Goal: Information Seeking & Learning: Learn about a topic

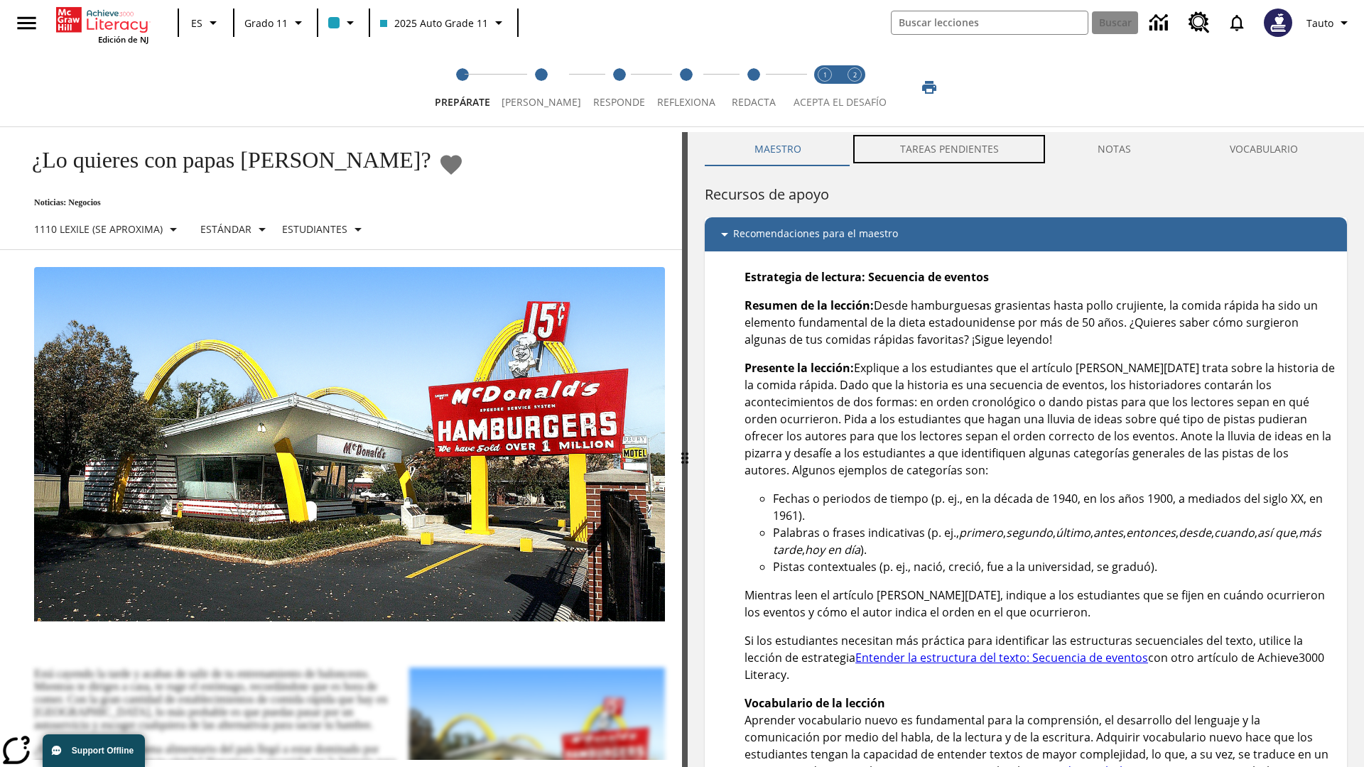
click at [950, 149] on button "TAREAS PENDIENTES" at bounding box center [948, 149] width 197 height 34
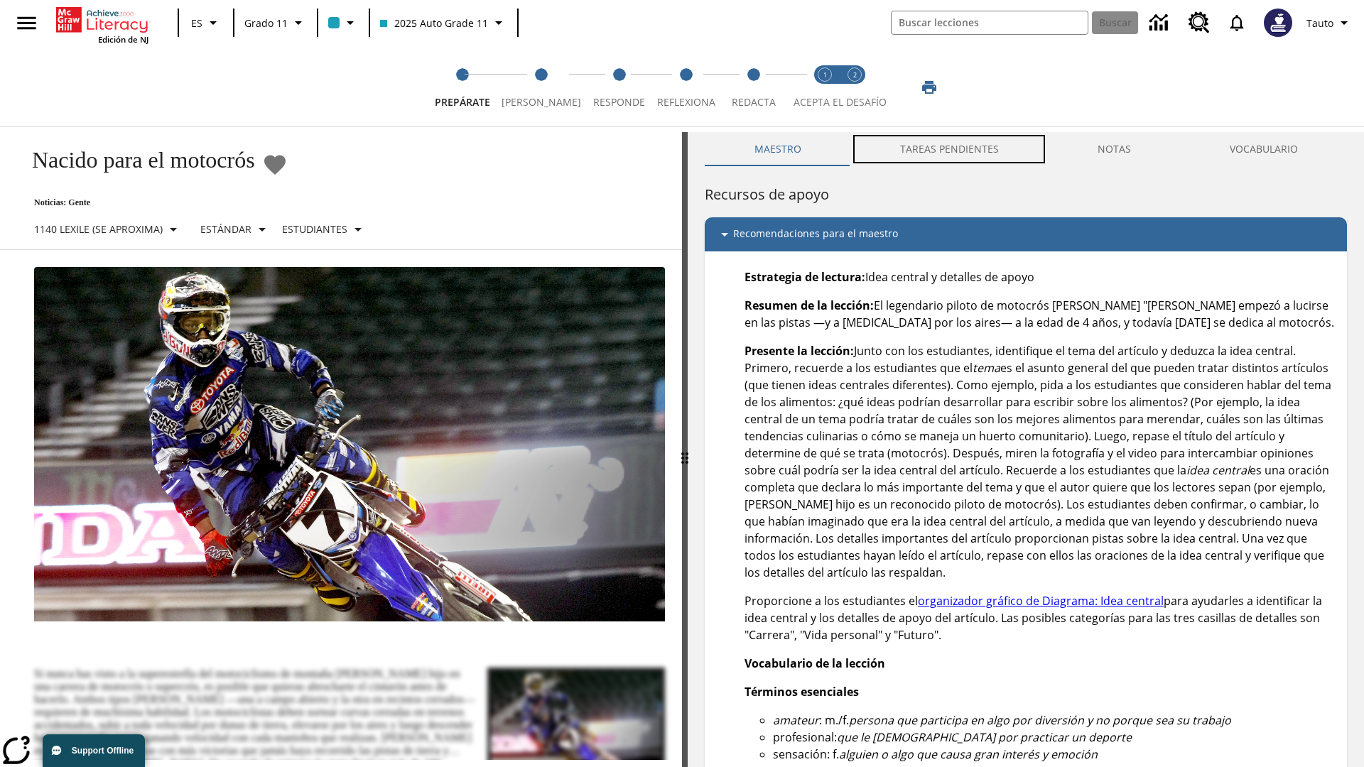
click at [950, 149] on button "TAREAS PENDIENTES" at bounding box center [948, 149] width 197 height 34
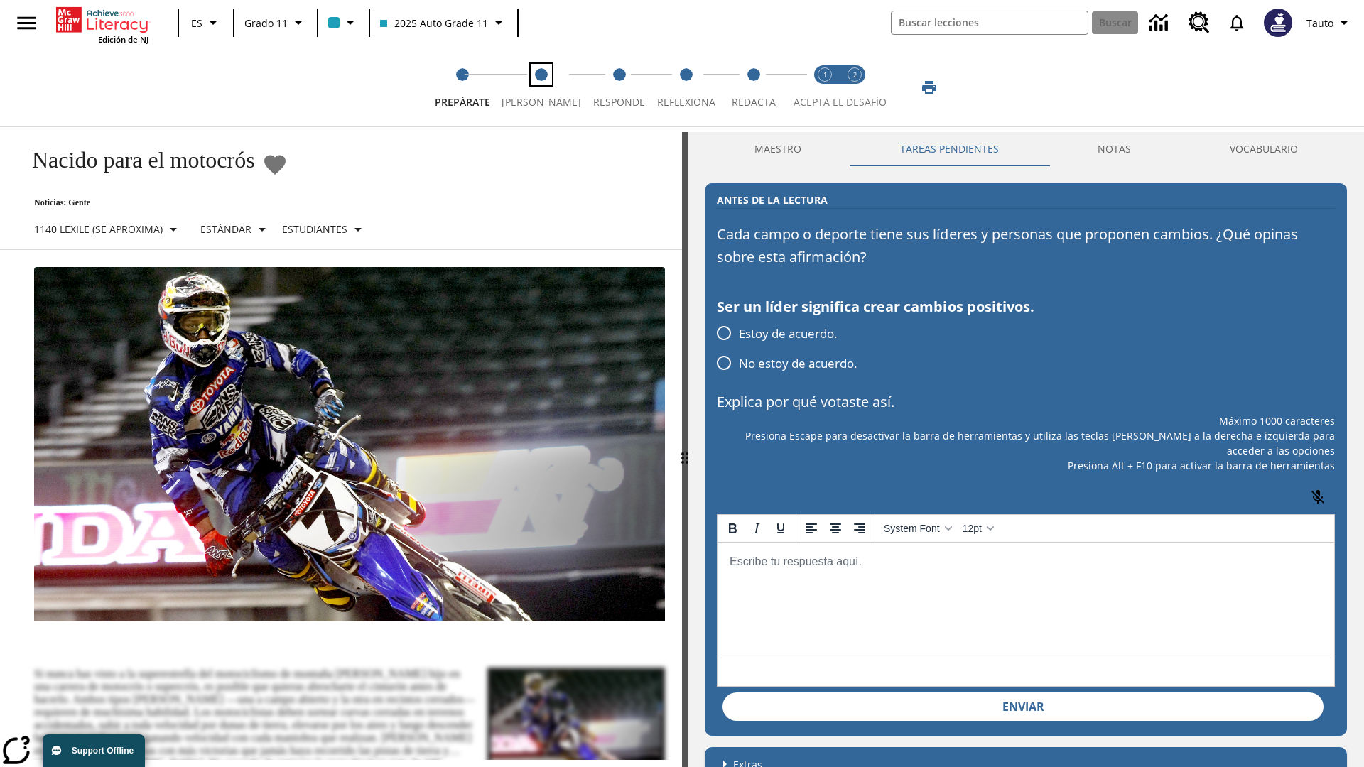
click at [535, 87] on span "[PERSON_NAME]" at bounding box center [541, 97] width 80 height 26
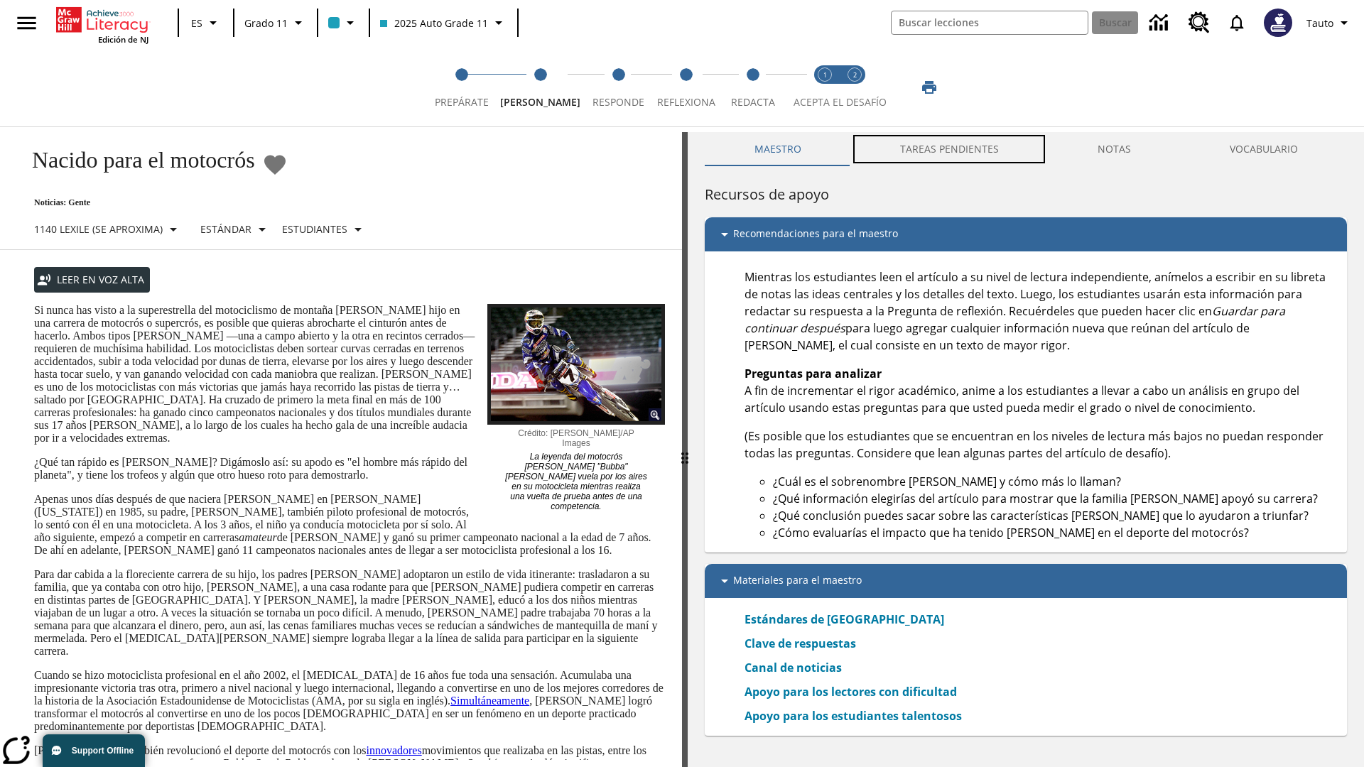
scroll to position [1, 0]
click at [950, 149] on button "TAREAS PENDIENTES" at bounding box center [948, 148] width 197 height 34
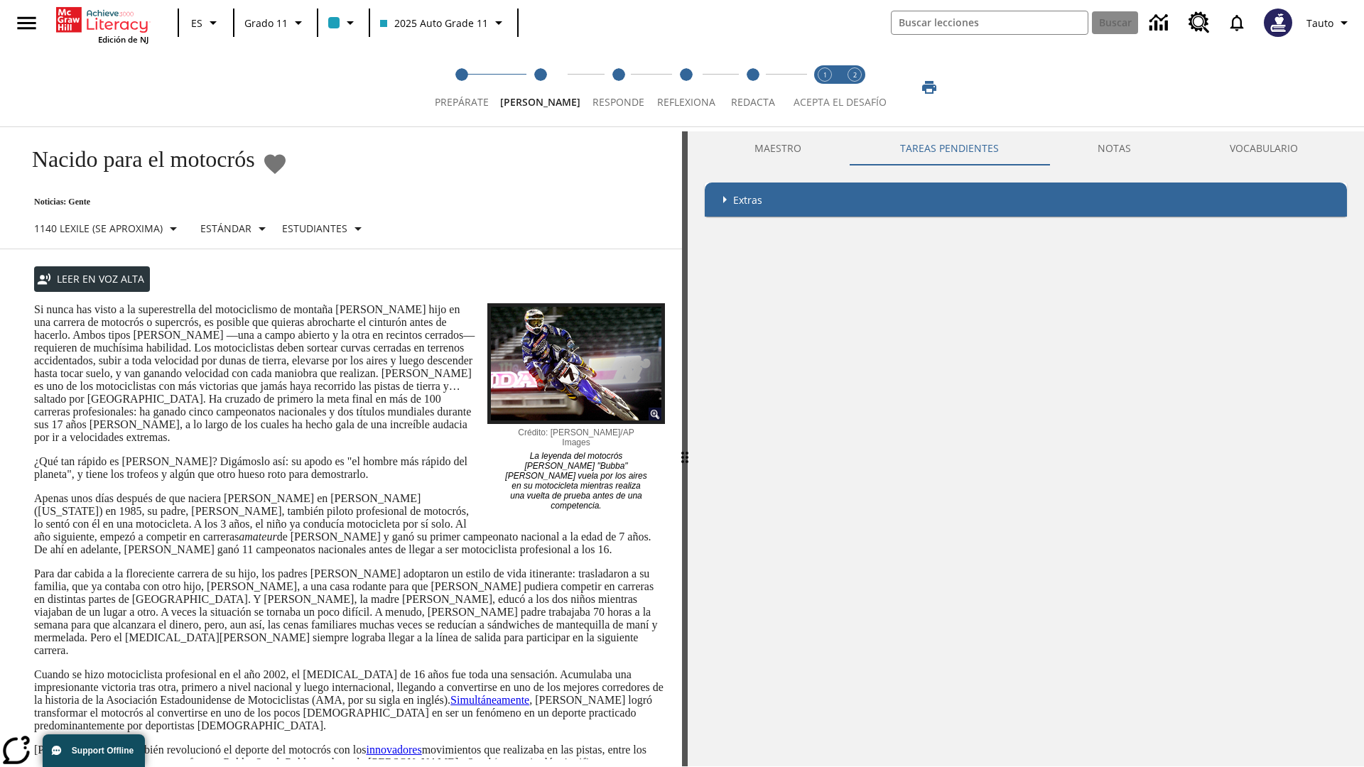
click at [34, 303] on p "Si nunca has visto a la superestrella del motociclismo de montaña [PERSON_NAME]…" at bounding box center [349, 373] width 631 height 141
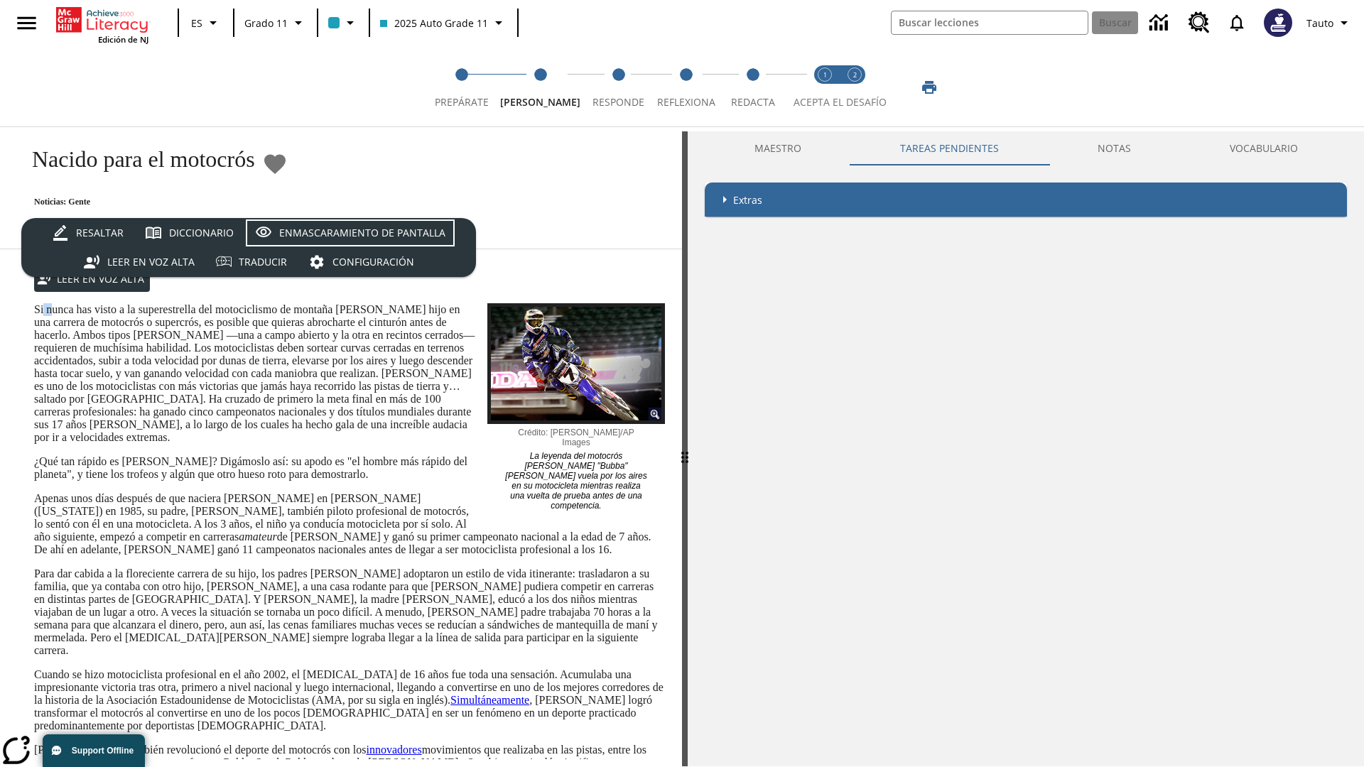
click at [349, 233] on div "Enmascaramiento de pantalla" at bounding box center [362, 233] width 166 height 18
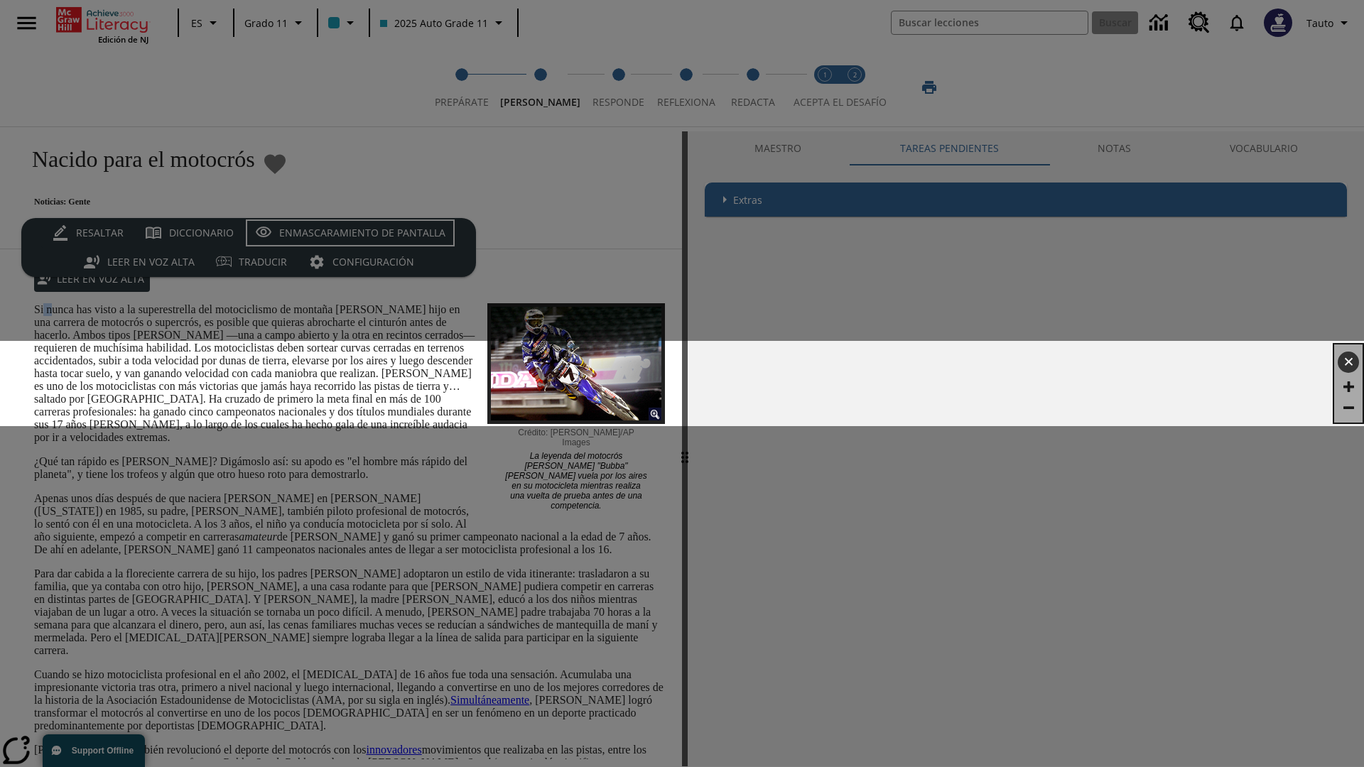
click at [349, 233] on div "Enmascaramiento de pantalla" at bounding box center [362, 233] width 166 height 18
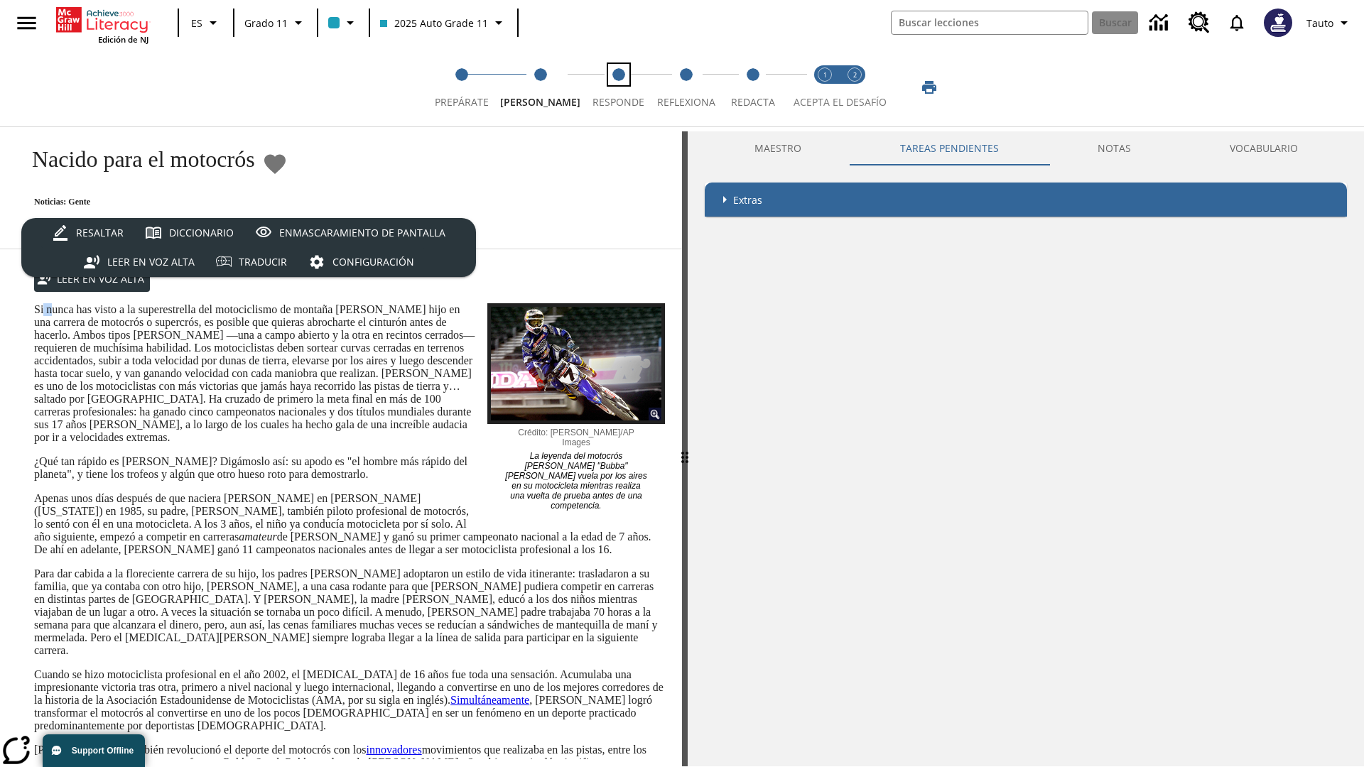
click at [607, 87] on span "Responde" at bounding box center [618, 97] width 52 height 26
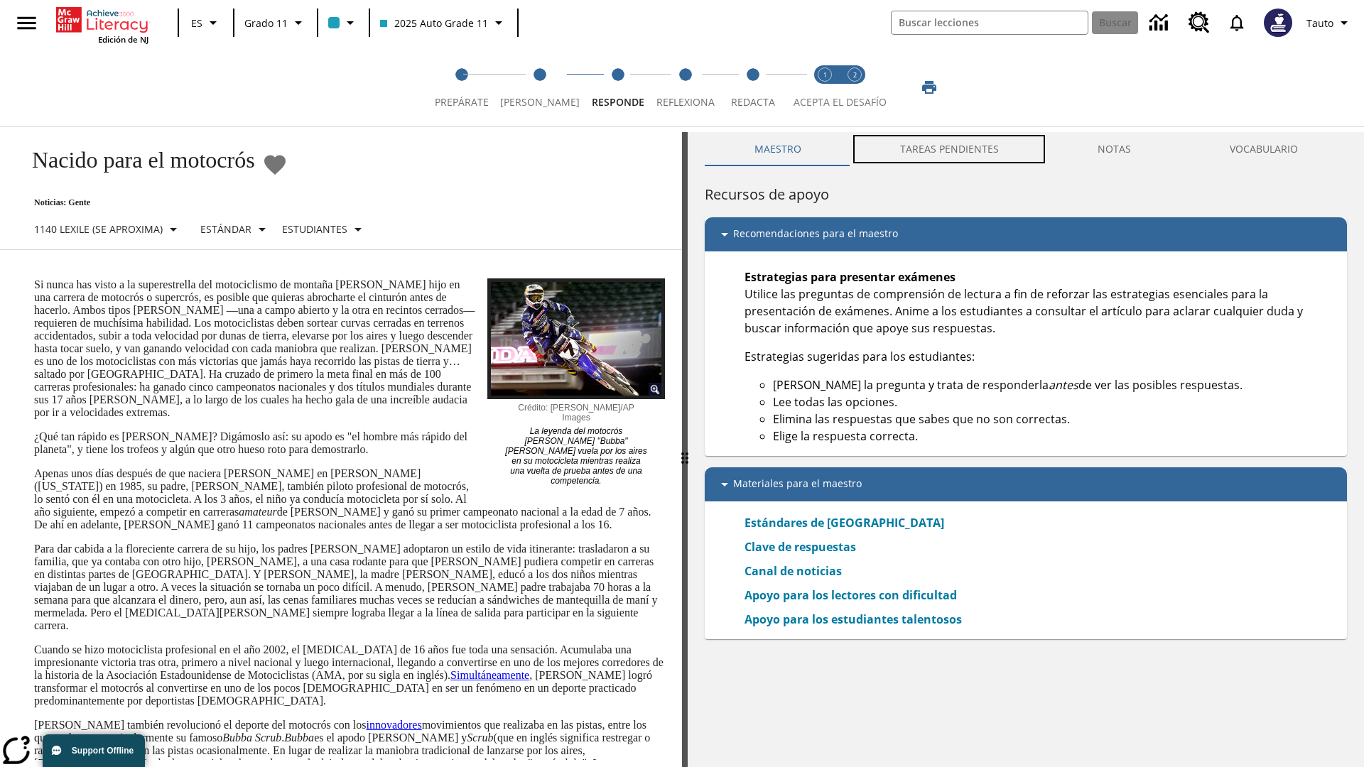
scroll to position [1, 0]
click at [950, 149] on button "TAREAS PENDIENTES" at bounding box center [948, 148] width 197 height 34
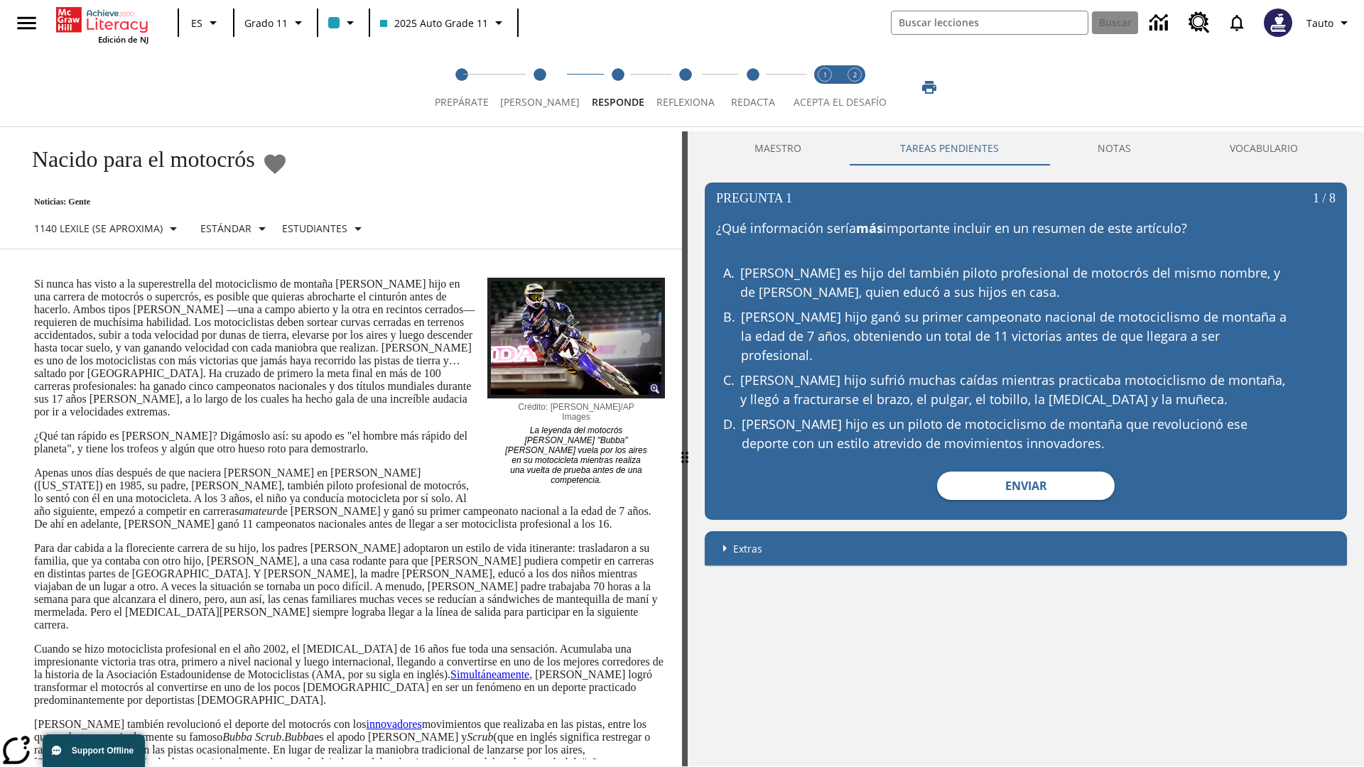
click at [34, 278] on p "Si nunca has visto a la superestrella del motociclismo de montaña [PERSON_NAME]…" at bounding box center [349, 348] width 631 height 141
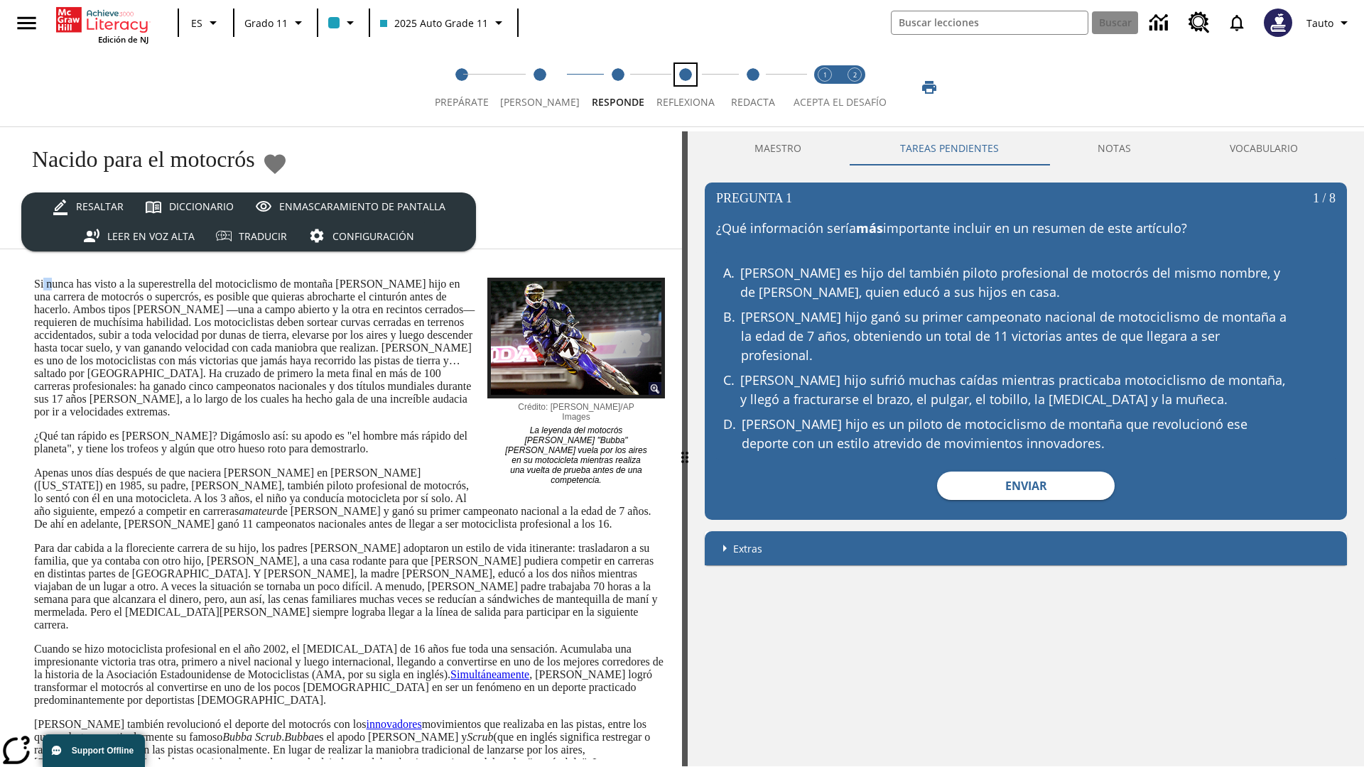
click at [678, 87] on span "Reflexiona" at bounding box center [685, 97] width 58 height 26
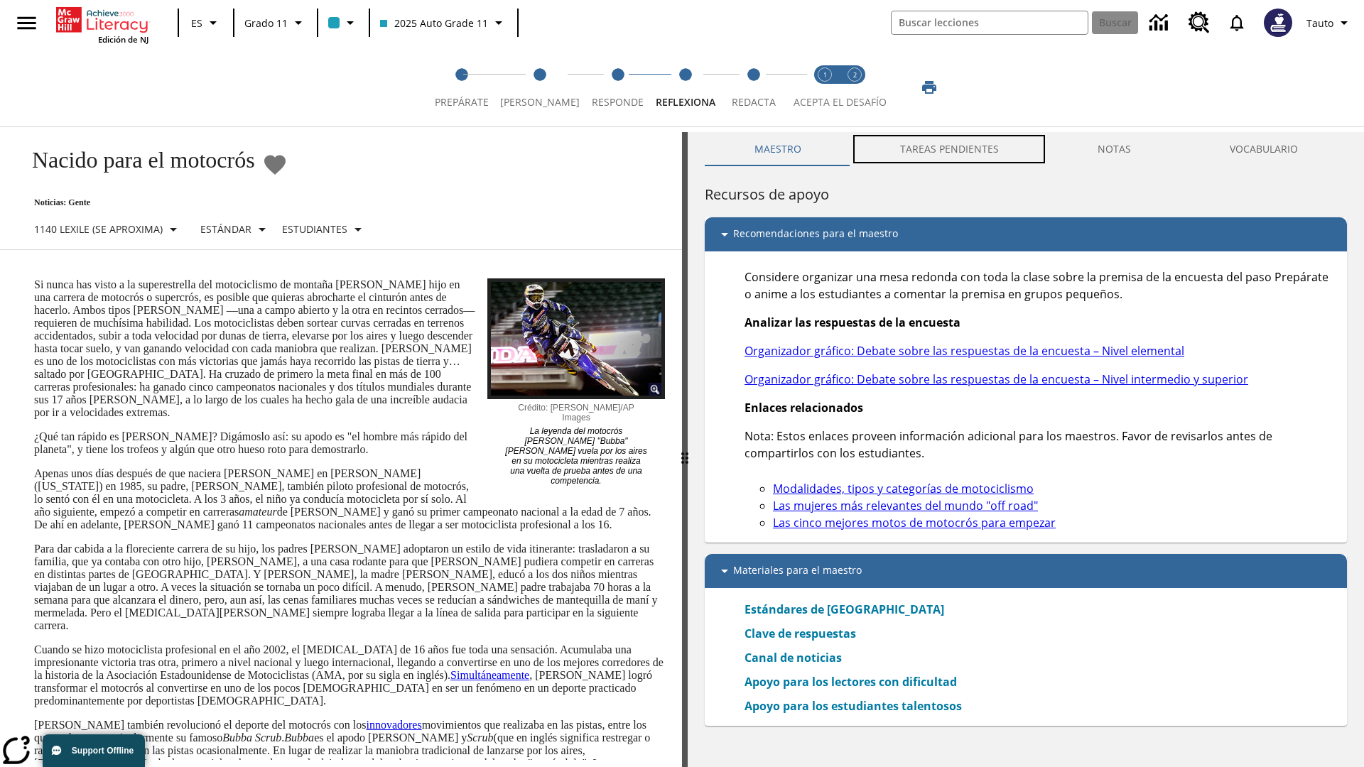
scroll to position [1, 0]
click at [950, 149] on button "TAREAS PENDIENTES" at bounding box center [948, 148] width 197 height 34
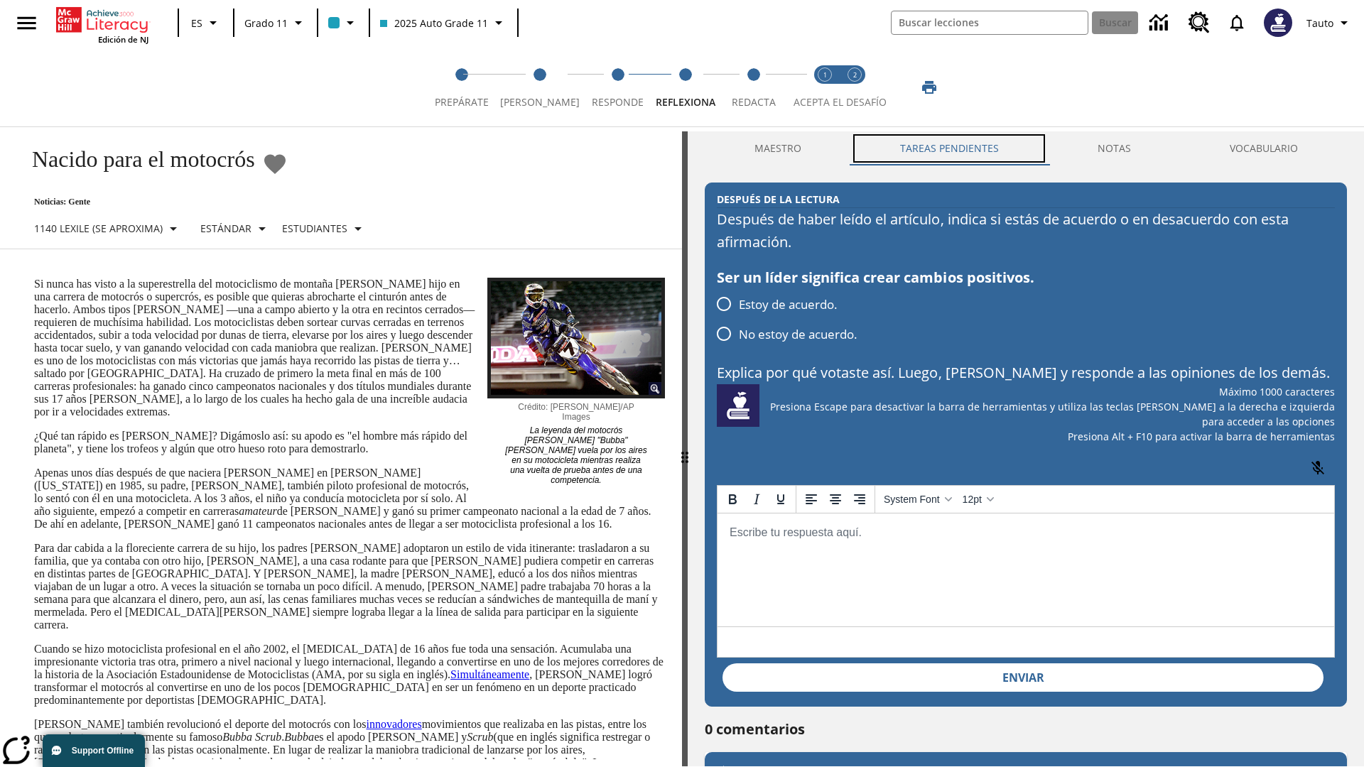
scroll to position [0, 0]
click at [34, 278] on p "Si nunca has visto a la superestrella del motociclismo de montaña [PERSON_NAME]…" at bounding box center [349, 348] width 631 height 141
click at [749, 87] on span "Redacta" at bounding box center [754, 97] width 44 height 26
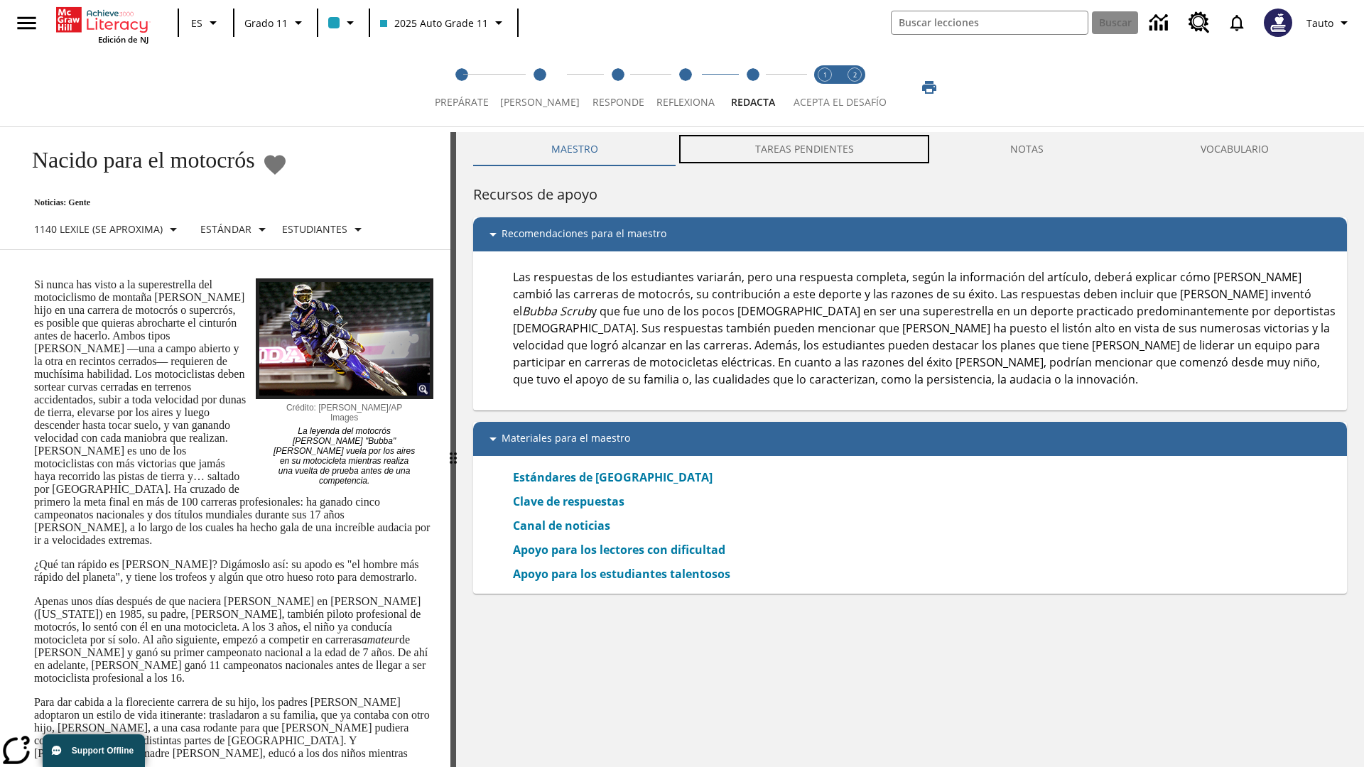
scroll to position [1, 0]
click at [805, 149] on button "TAREAS PENDIENTES" at bounding box center [804, 148] width 256 height 34
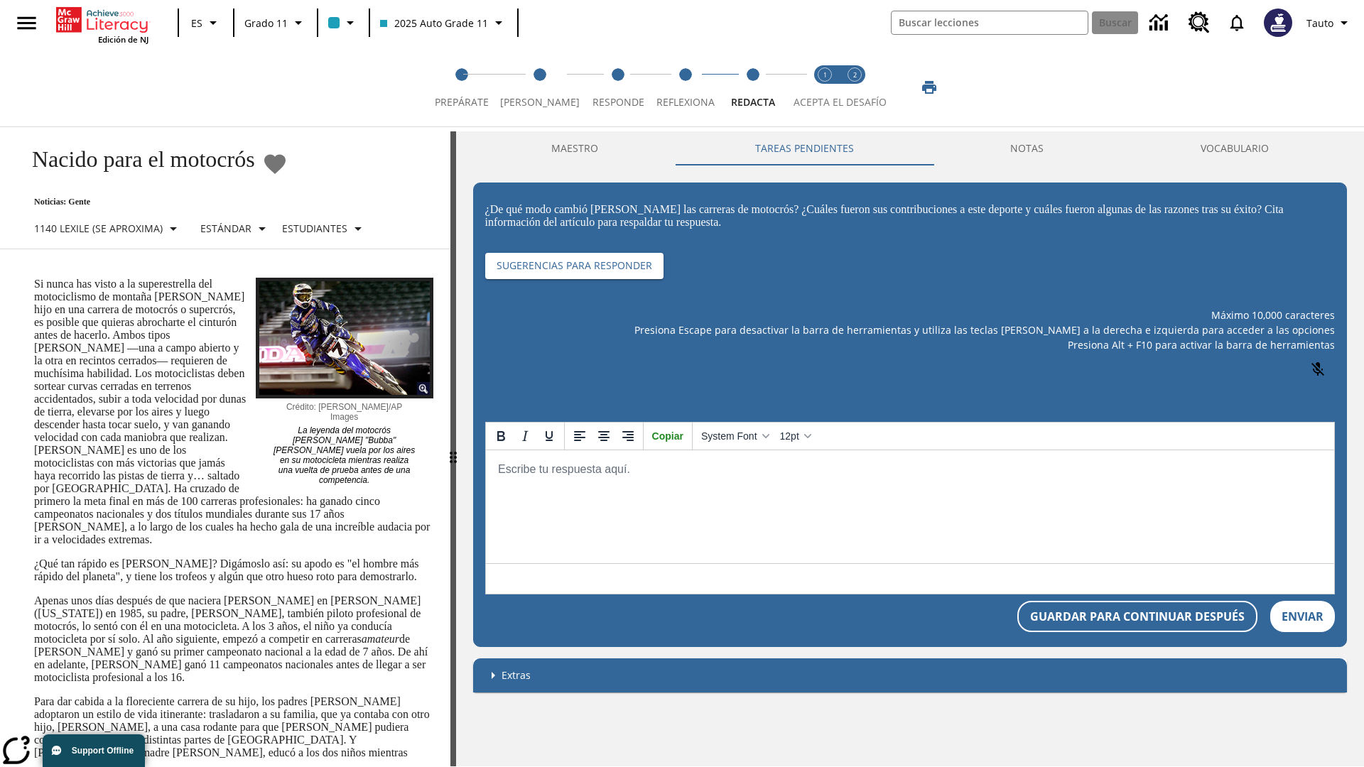
scroll to position [0, 0]
click at [34, 278] on p "Si nunca has visto a la superestrella del motociclismo de montaña [PERSON_NAME]…" at bounding box center [233, 412] width 399 height 268
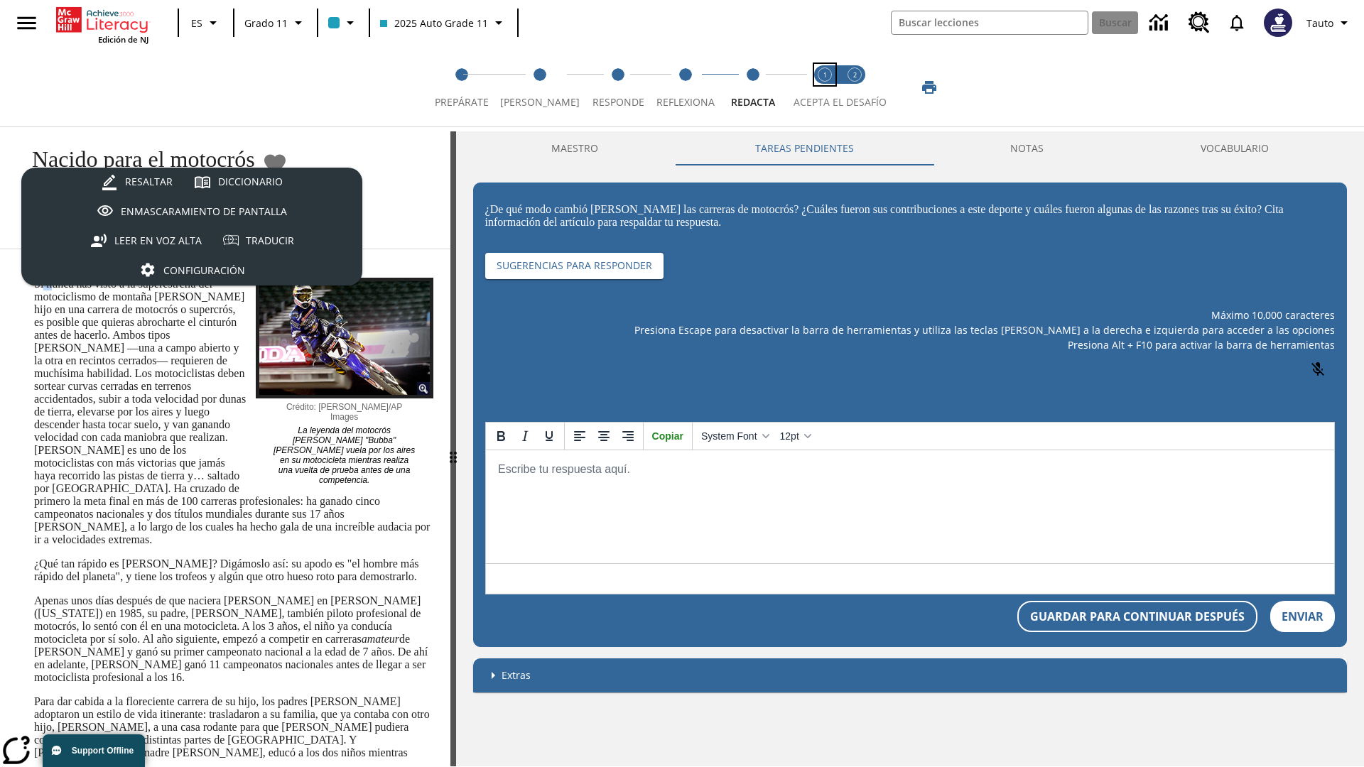
click at [825, 87] on span "Acepta el desafío lee step 1 of 2" at bounding box center [824, 97] width 18 height 26
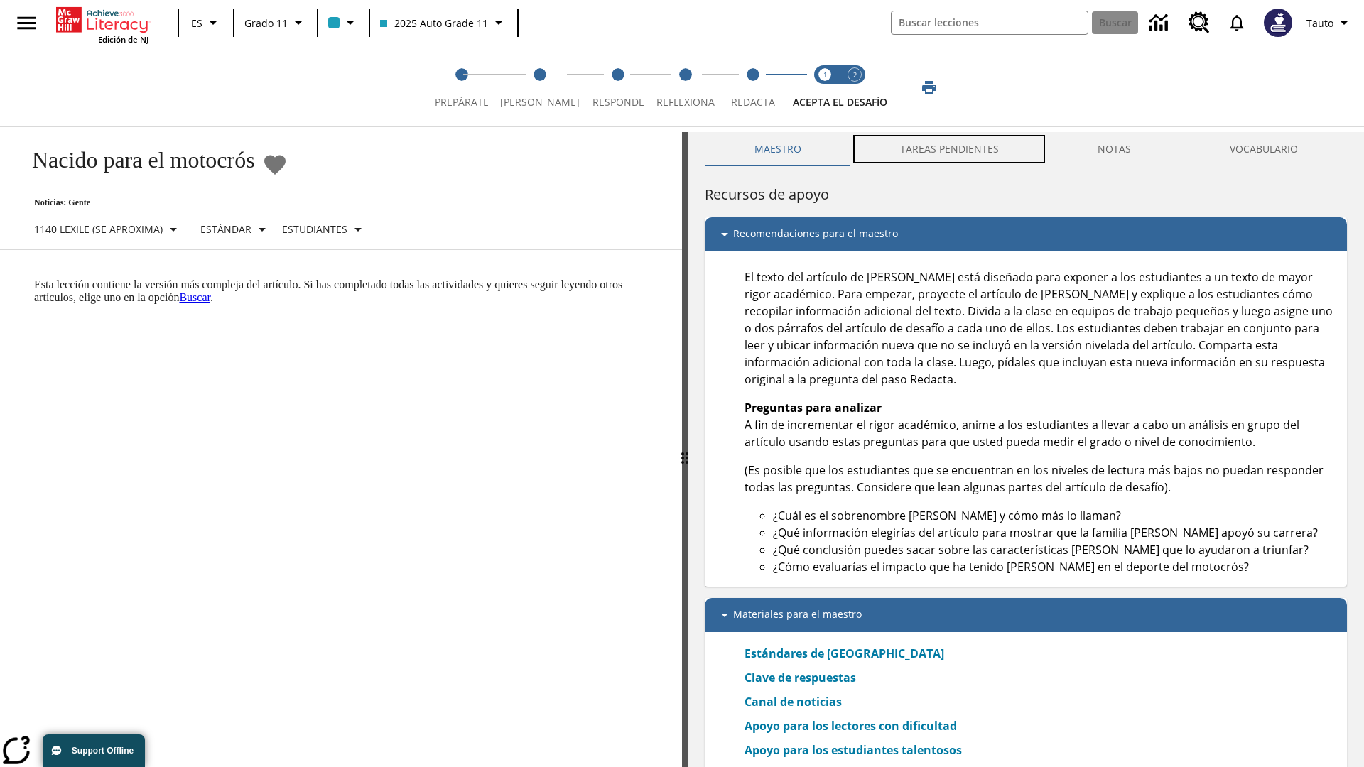
scroll to position [4, 0]
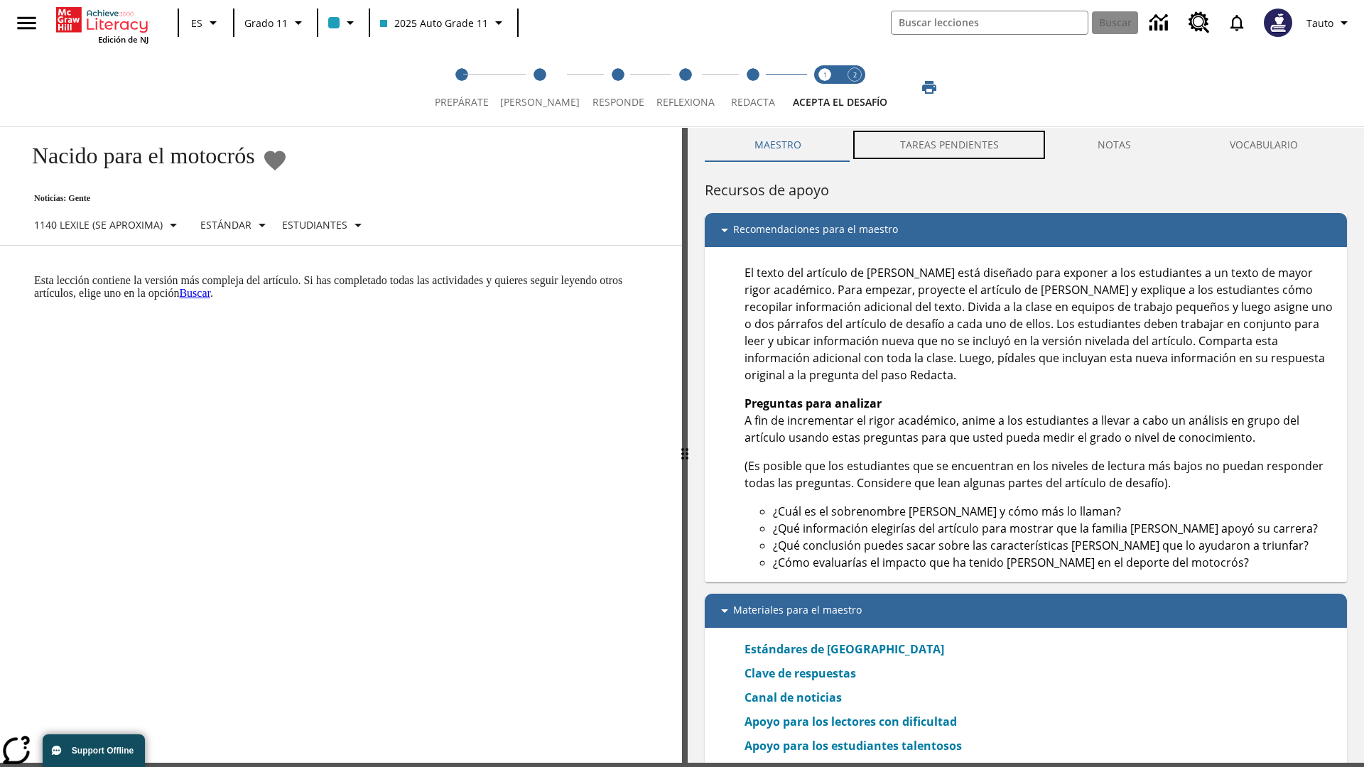
click at [950, 149] on button "TAREAS PENDIENTES" at bounding box center [948, 145] width 197 height 34
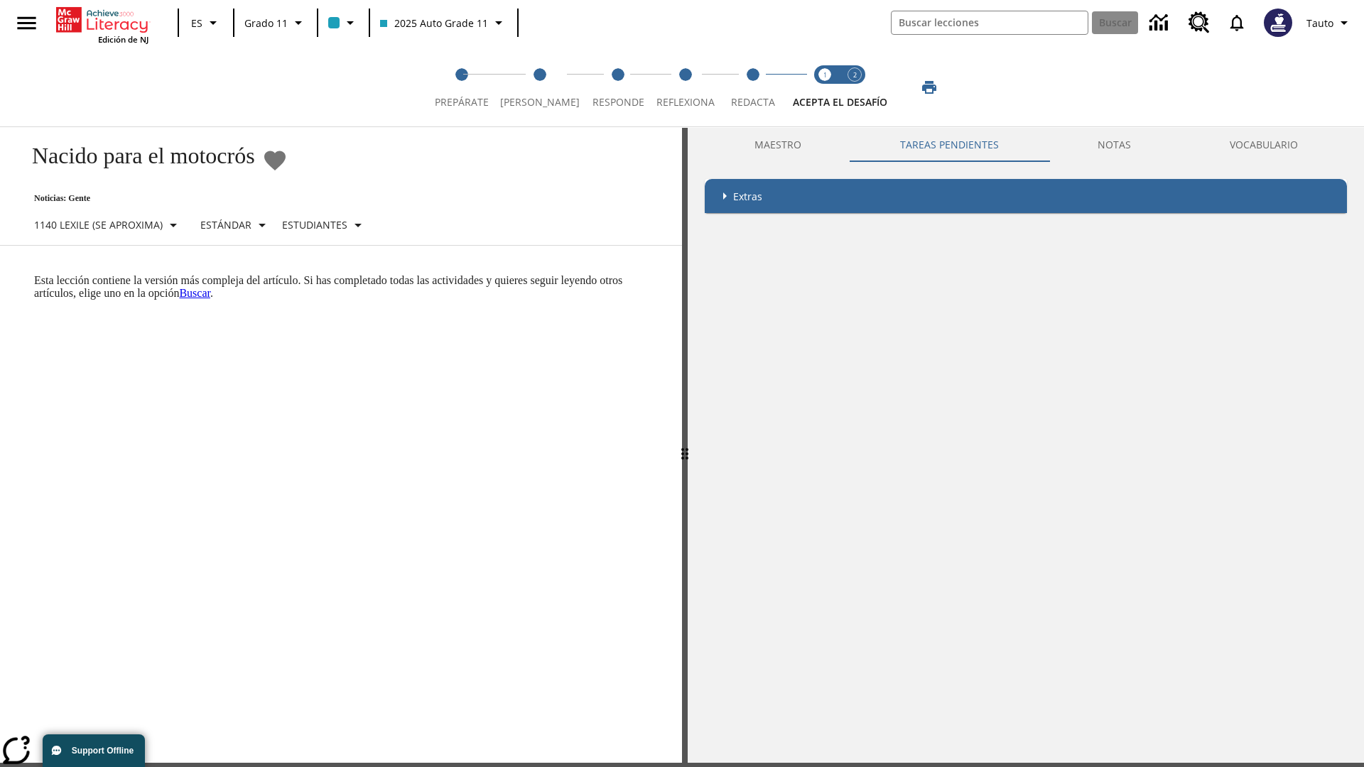
click at [34, 274] on p "Esta lección contiene la versión más compleja del artículo. Si has completado t…" at bounding box center [349, 287] width 631 height 26
click at [0, 273] on html "Listen [MEDICAL_DATA] al contenido principal Edición de NJ ES Grado 11 2025 Aut…" at bounding box center [682, 425] width 1364 height 859
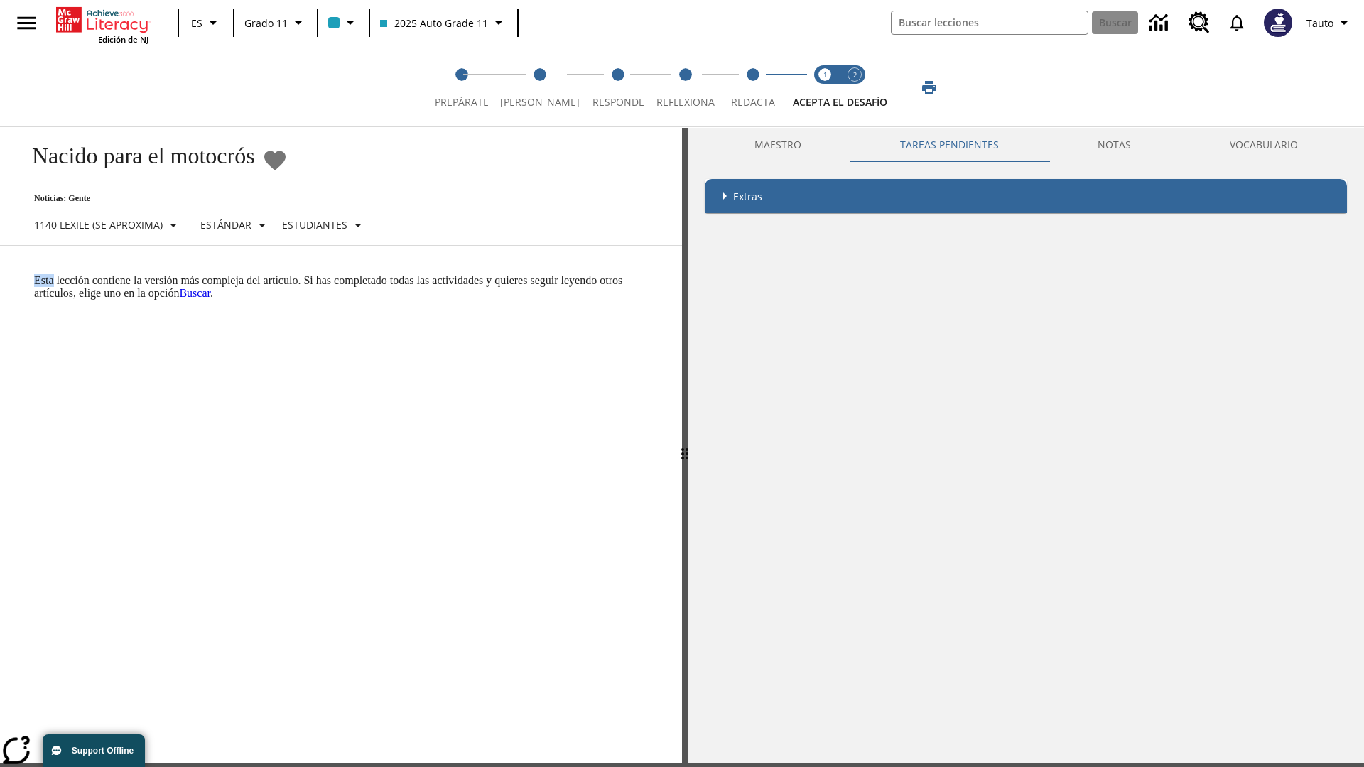
click at [0, 273] on html "Listen [MEDICAL_DATA] al contenido principal Edición de NJ ES Grado 11 2025 Aut…" at bounding box center [682, 425] width 1364 height 859
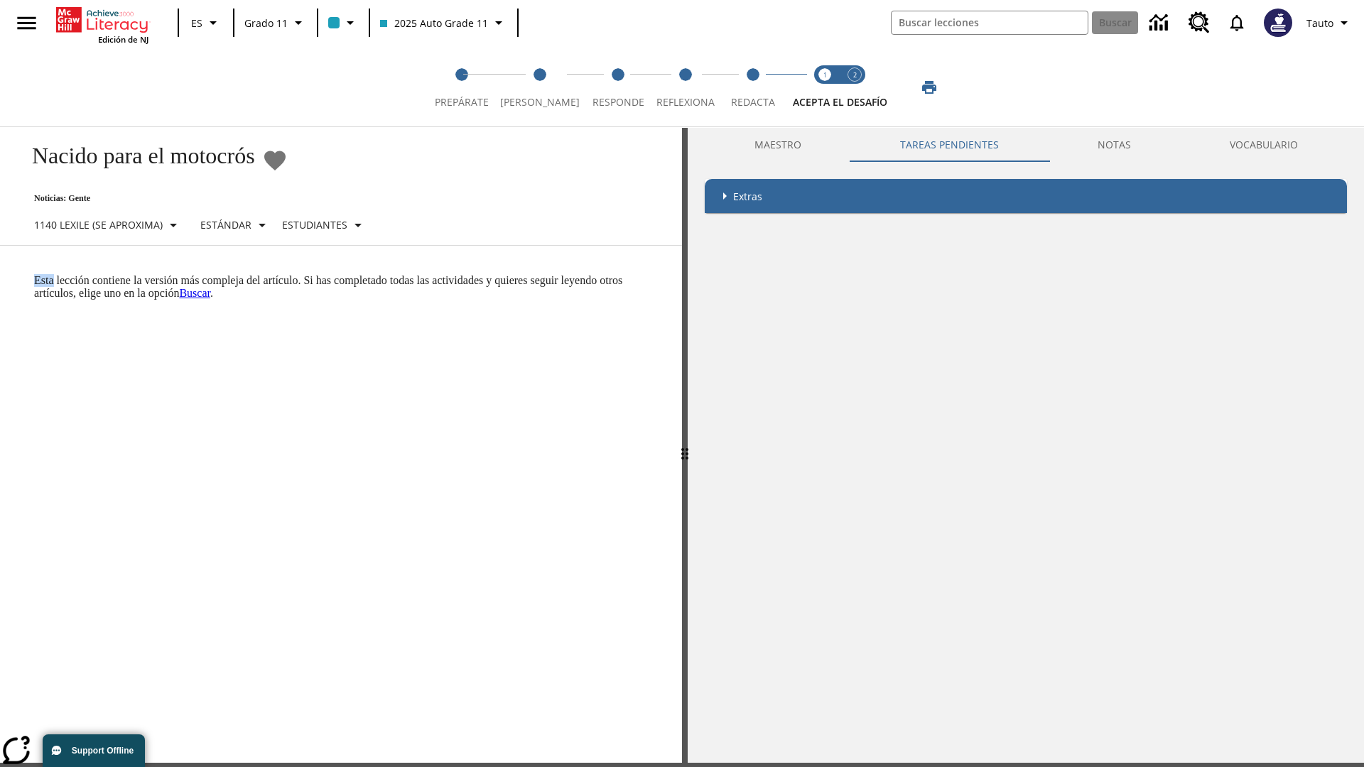
click at [0, 273] on html "Listen [MEDICAL_DATA] al contenido principal Edición de NJ ES Grado 11 2025 Aut…" at bounding box center [682, 425] width 1364 height 859
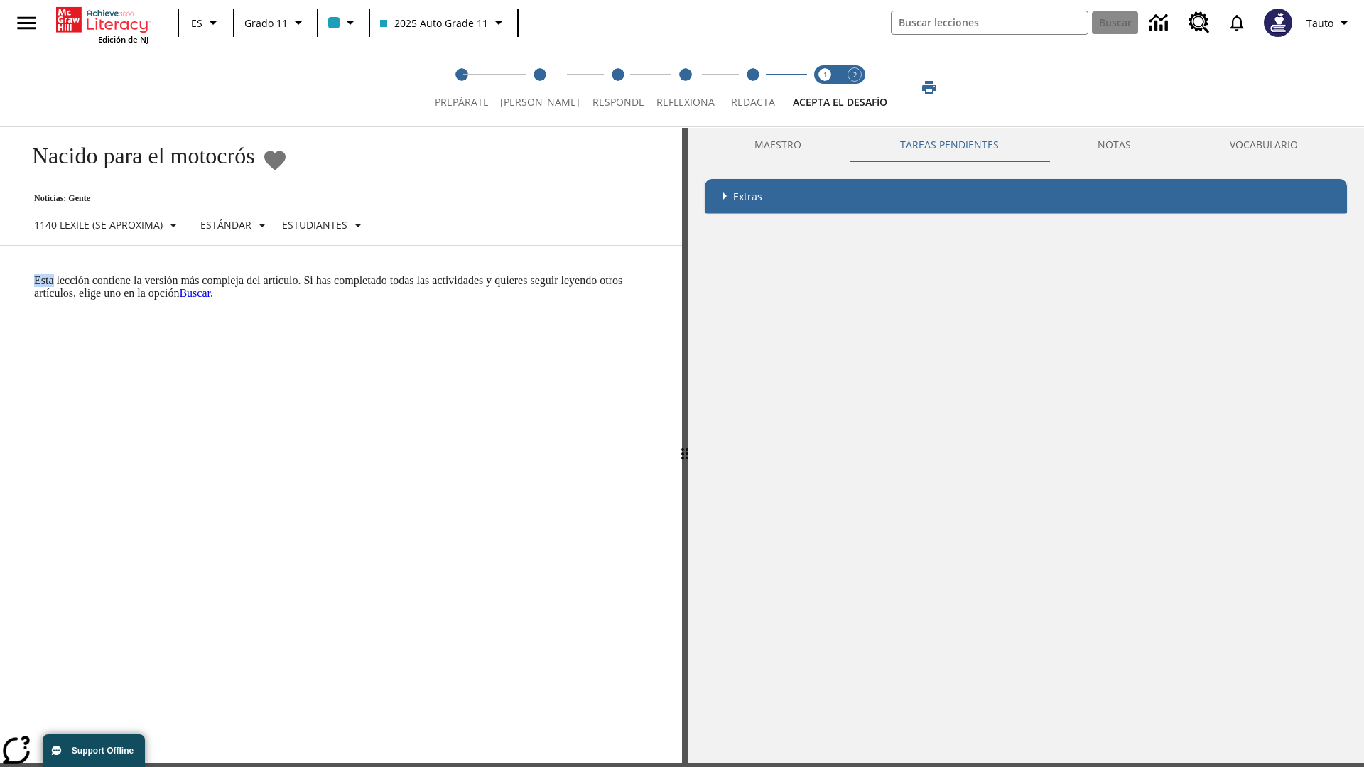
click at [0, 273] on html "Listen [MEDICAL_DATA] al contenido principal Edición de NJ ES Grado 11 2025 Aut…" at bounding box center [682, 425] width 1364 height 859
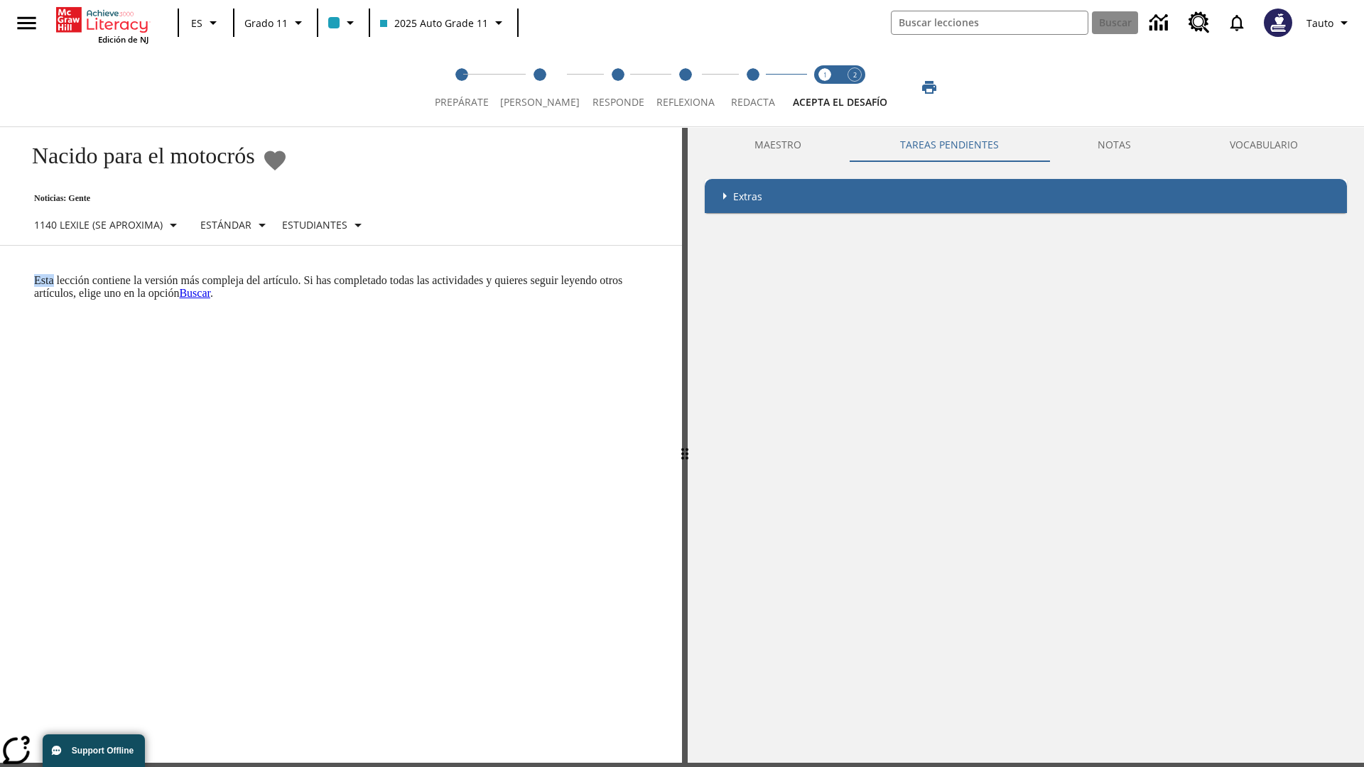
click at [34, 274] on p "Esta lección contiene la versión más compleja del artículo. Si has completado t…" at bounding box center [349, 287] width 631 height 26
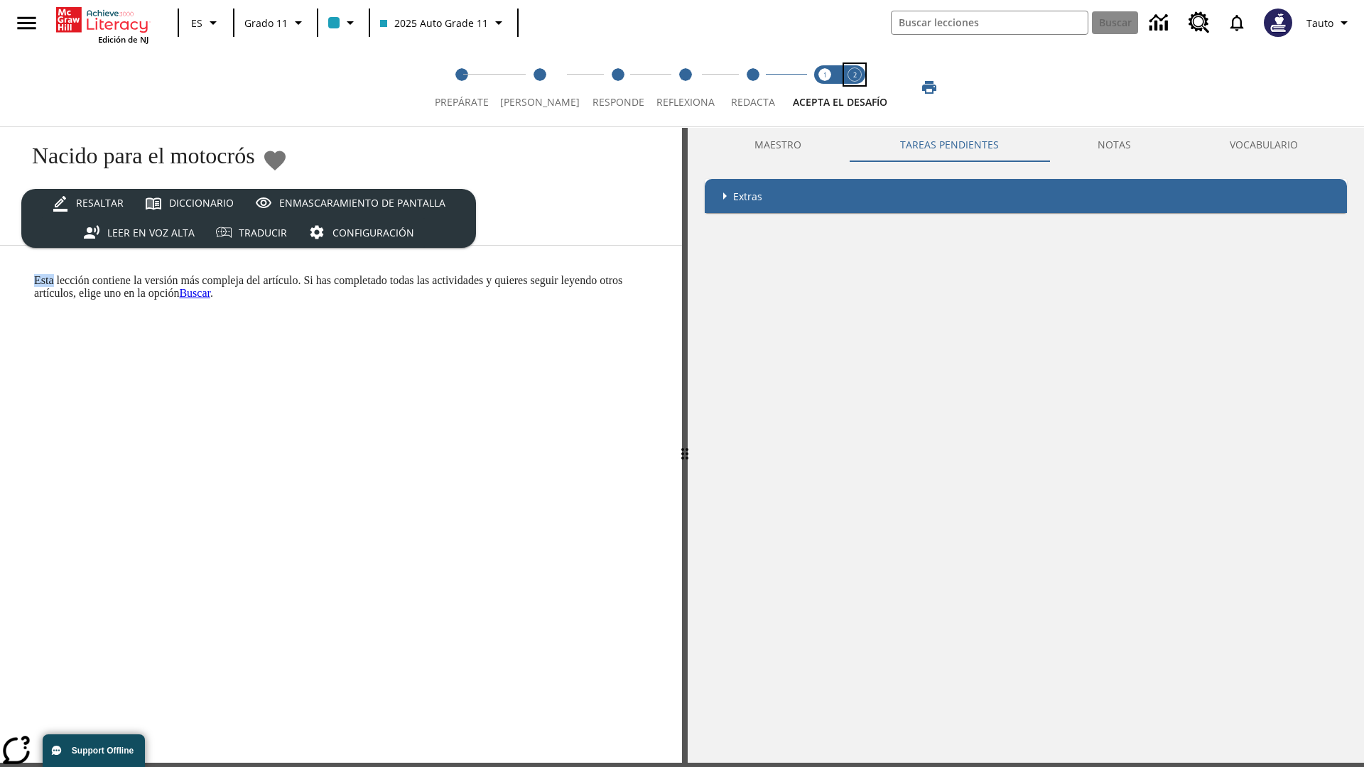
click at [854, 87] on span "Acepta el desafío contesta step 2 of 2" at bounding box center [854, 97] width 18 height 26
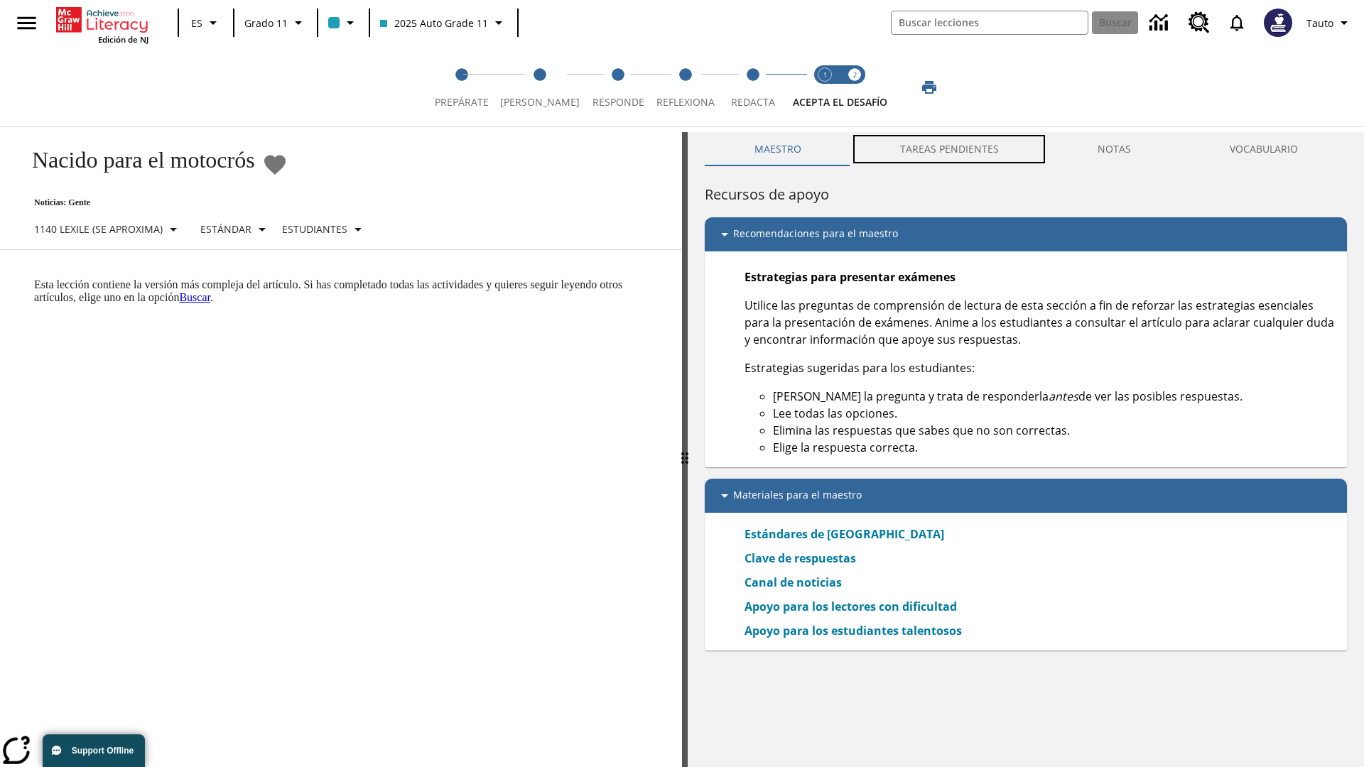
scroll to position [4, 0]
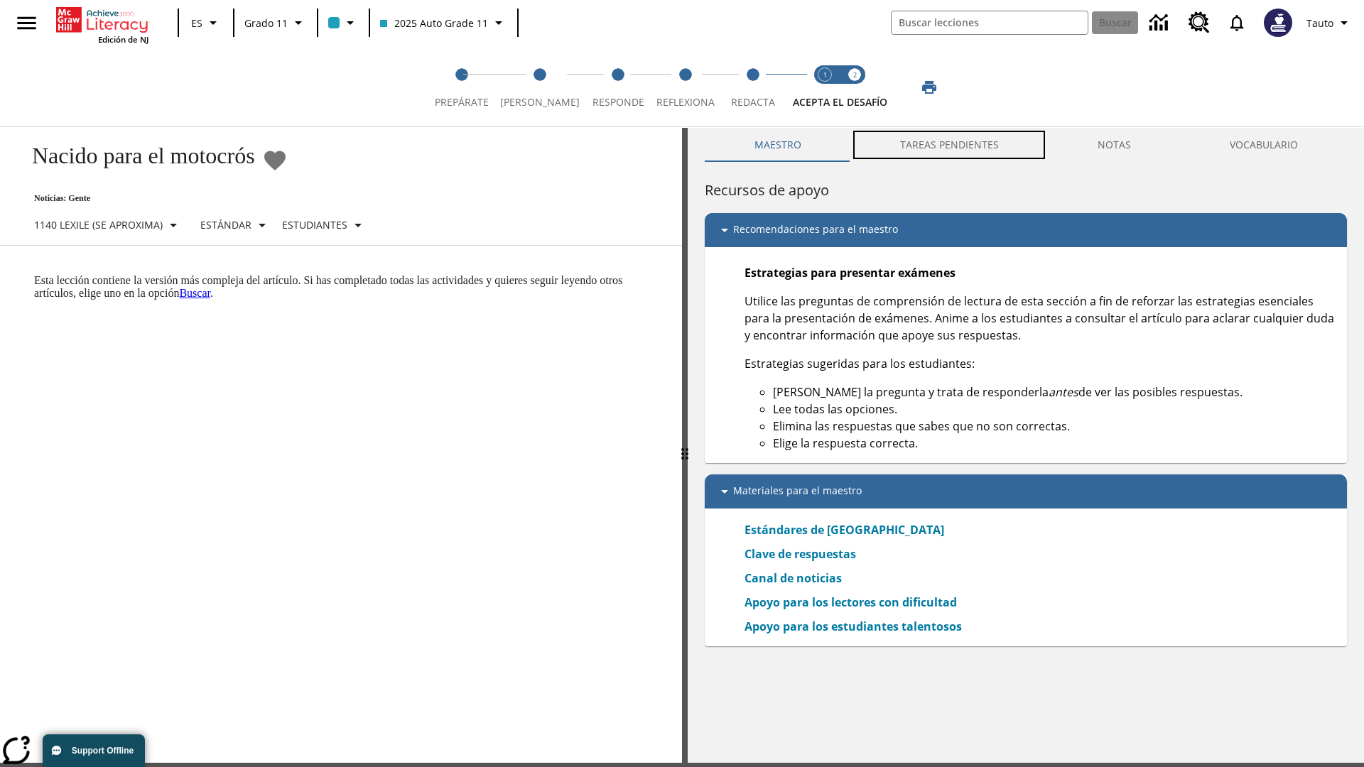
click at [950, 149] on button "TAREAS PENDIENTES" at bounding box center [948, 145] width 197 height 34
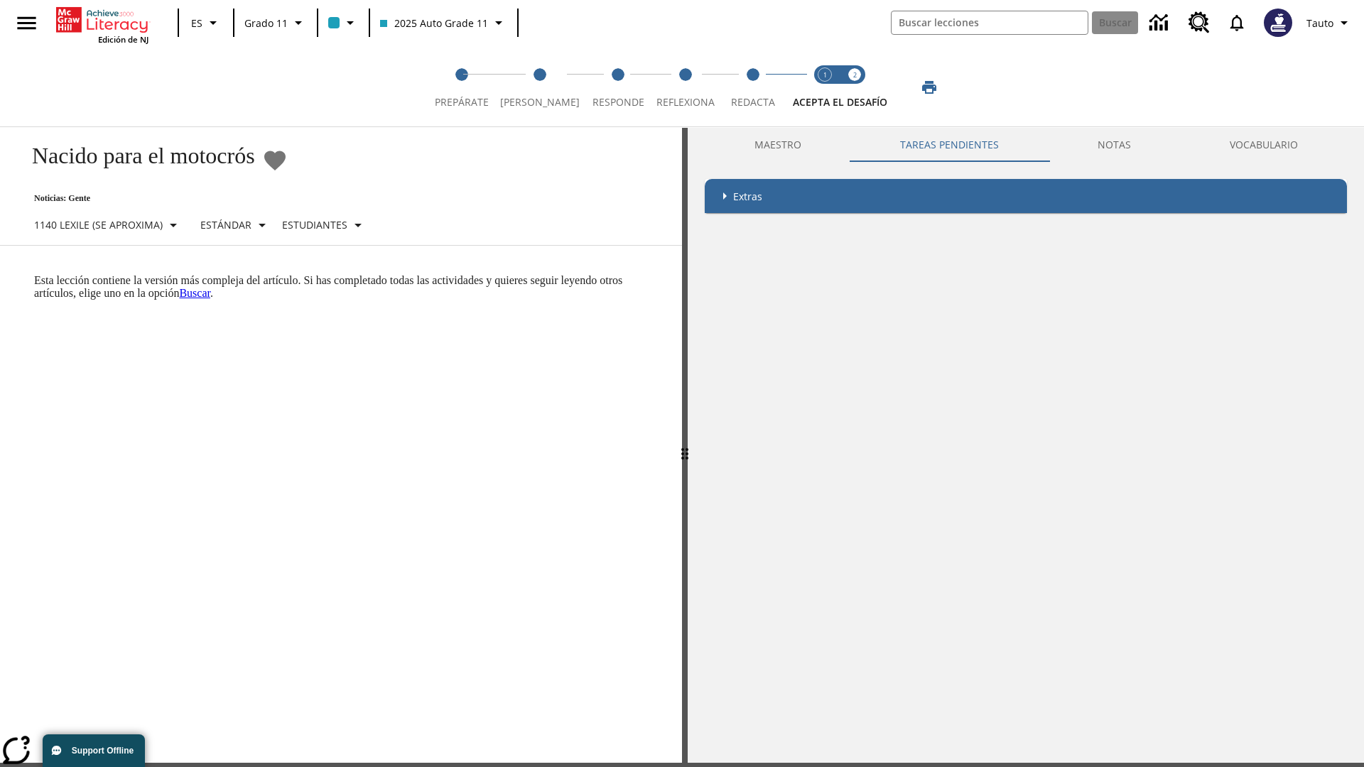
click at [34, 274] on p "Esta lección contiene la versión más compleja del artículo. Si has completado t…" at bounding box center [349, 287] width 631 height 26
click at [0, 273] on html "Listen [MEDICAL_DATA] al contenido principal Edición de NJ ES Grado 11 2025 Aut…" at bounding box center [682, 425] width 1364 height 859
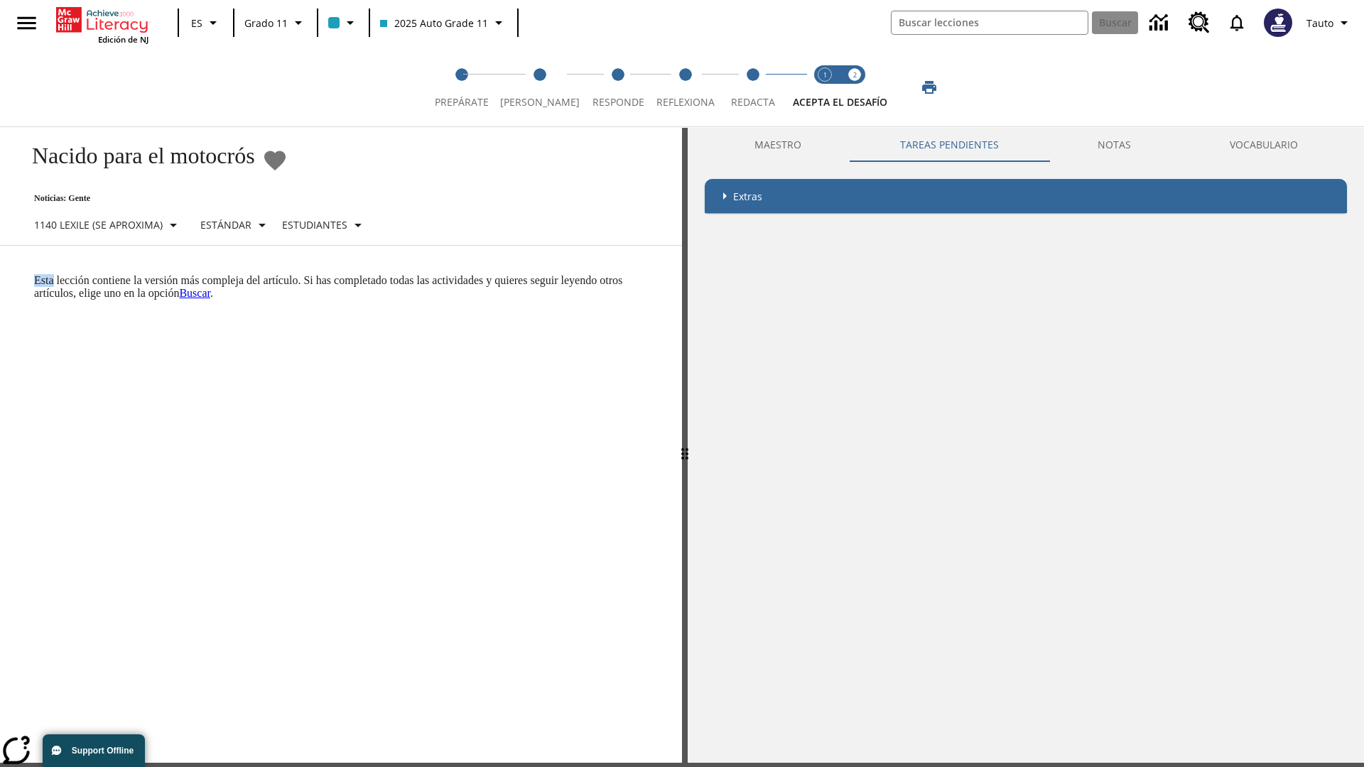
click at [0, 273] on html "Listen [MEDICAL_DATA] al contenido principal Edición de NJ ES Grado 11 2025 Aut…" at bounding box center [682, 425] width 1364 height 859
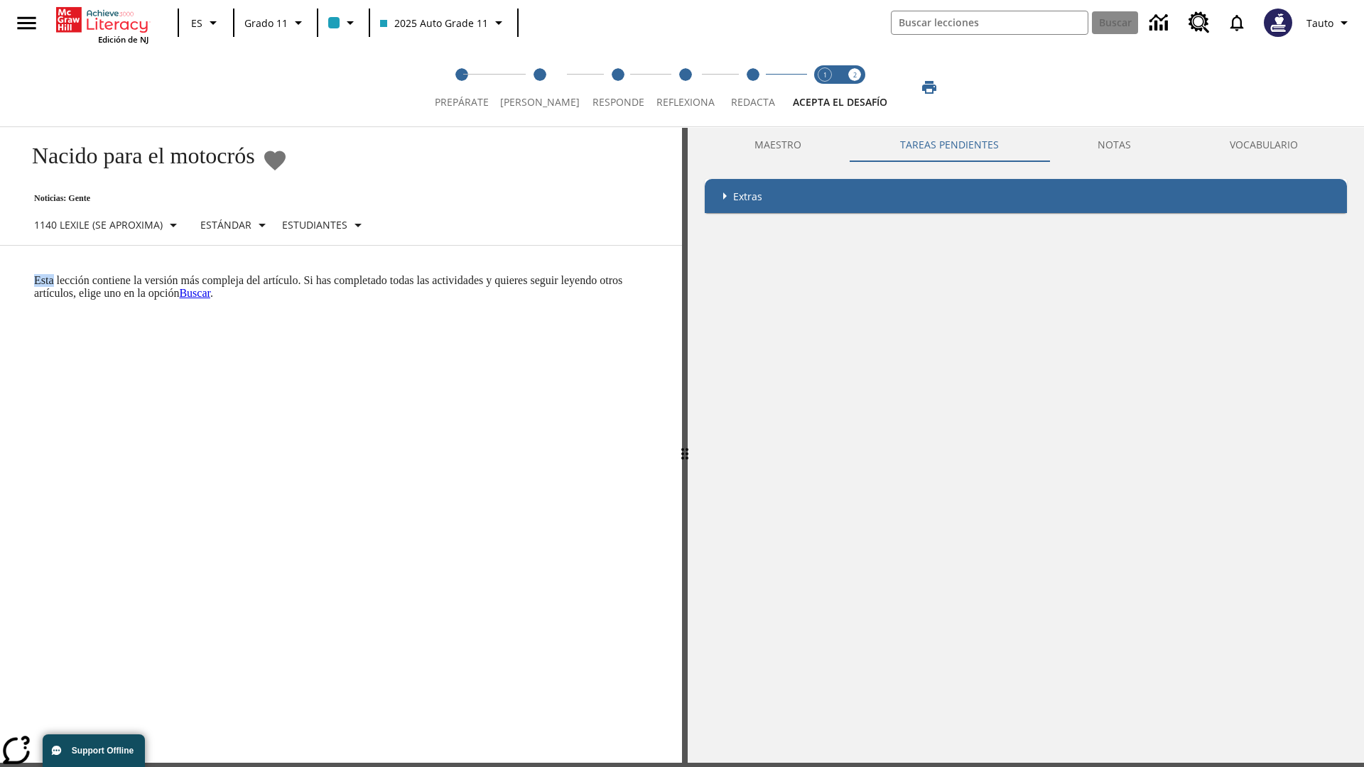
click at [0, 273] on html "Listen [MEDICAL_DATA] al contenido principal Edición de NJ ES Grado 11 2025 Aut…" at bounding box center [682, 425] width 1364 height 859
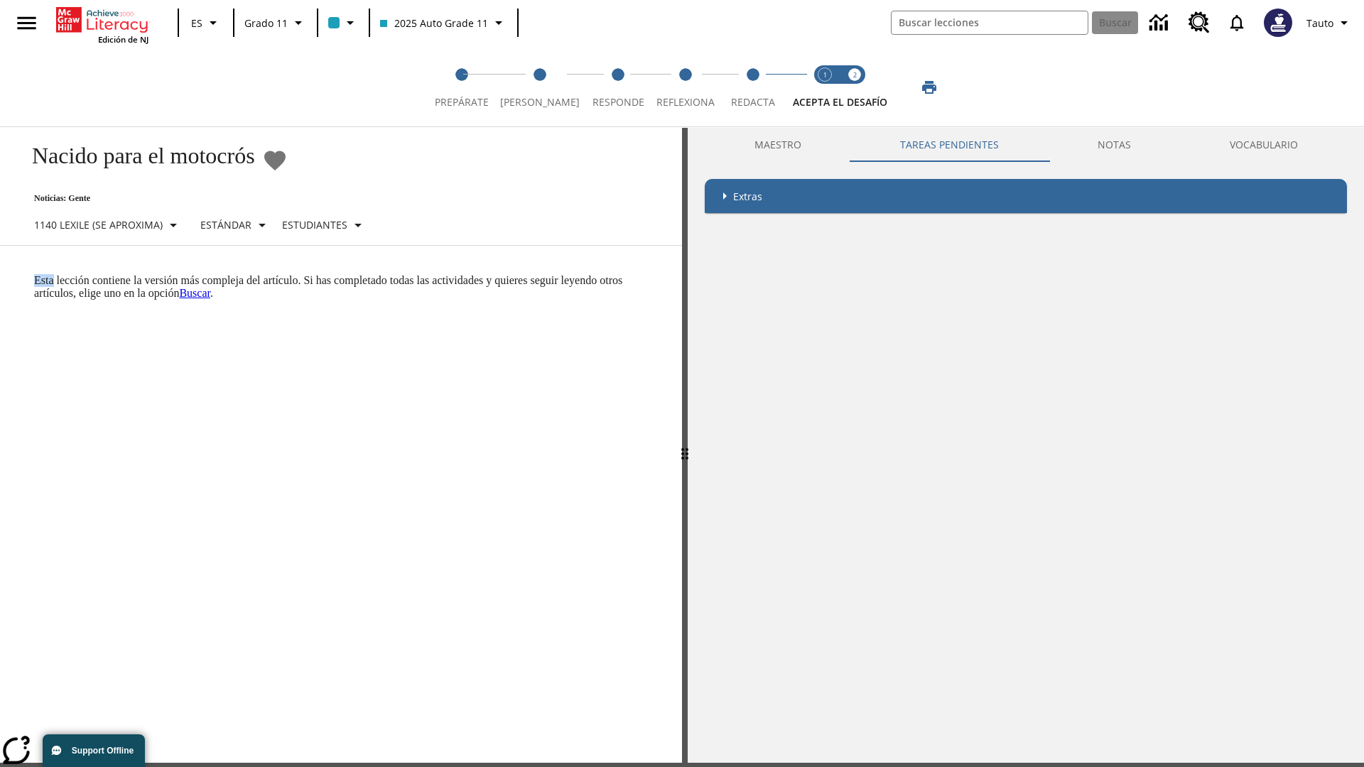
click at [0, 273] on html "Listen [MEDICAL_DATA] al contenido principal Edición de NJ ES Grado 11 2025 Aut…" at bounding box center [682, 425] width 1364 height 859
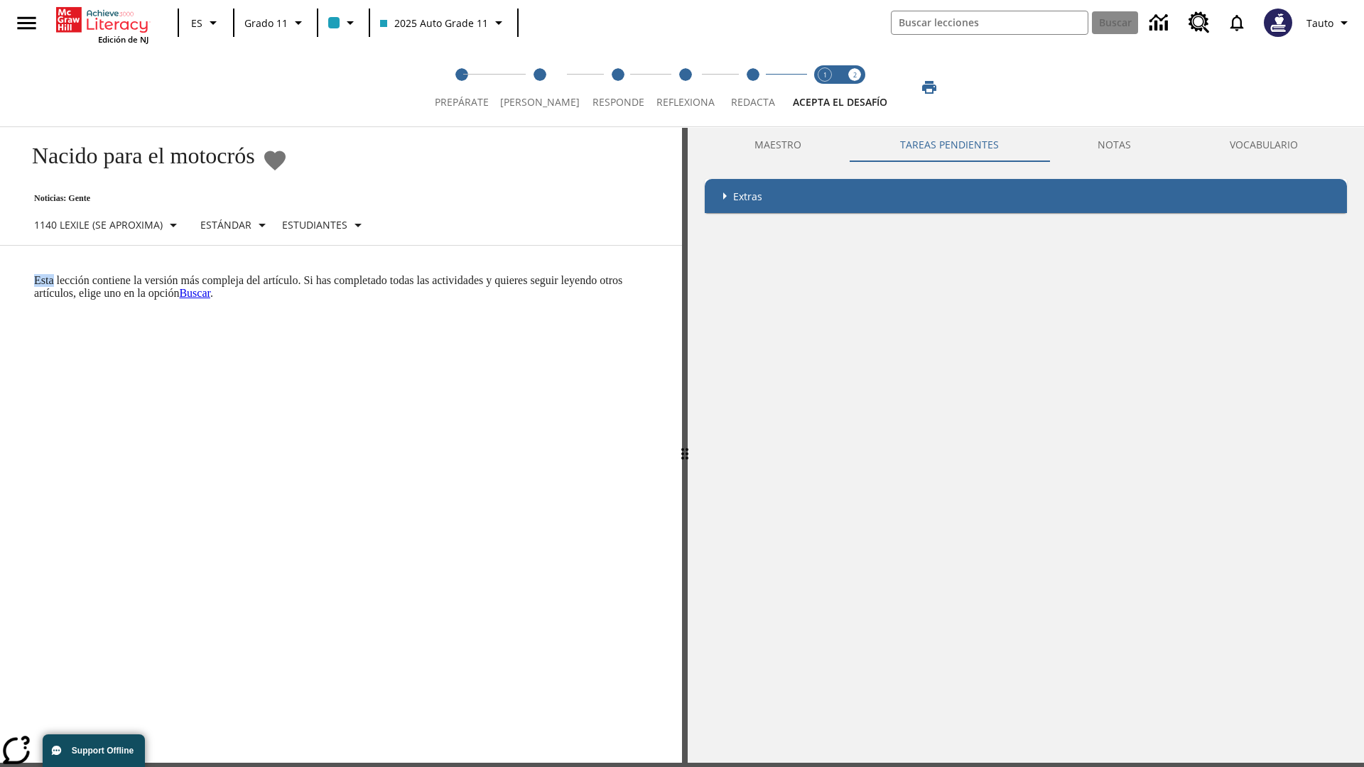
click at [34, 274] on p "Esta lección contiene la versión más compleja del artículo. Si has completado t…" at bounding box center [349, 287] width 631 height 26
